Goal: Navigation & Orientation: Find specific page/section

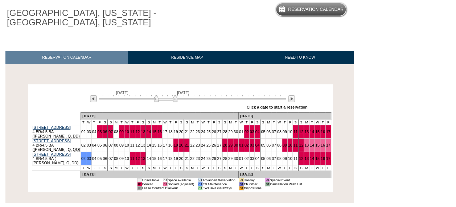
scroll to position [82, 0]
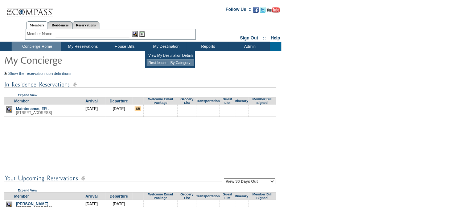
click at [170, 62] on td "Residences : By Category" at bounding box center [169, 62] width 47 height 7
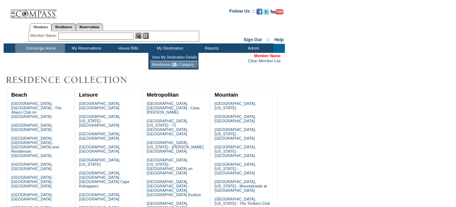
drag, startPoint x: 173, startPoint y: 65, endPoint x: 179, endPoint y: 62, distance: 6.7
click at [179, 62] on td "Residences : By Category" at bounding box center [173, 64] width 47 height 7
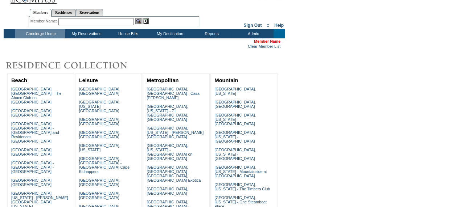
scroll to position [53, 0]
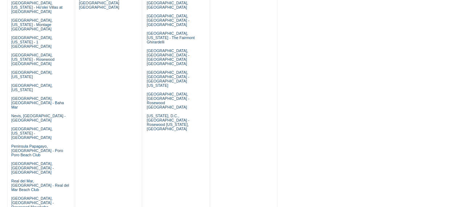
scroll to position [459, 0]
